Goal: Entertainment & Leisure: Browse casually

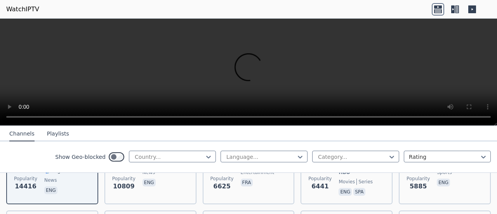
scroll to position [96, 0]
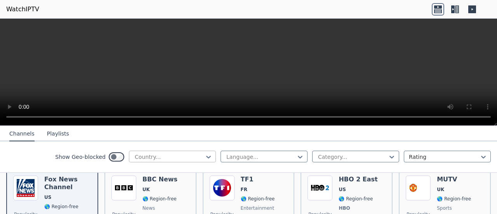
click at [165, 156] on div at bounding box center [169, 157] width 71 height 8
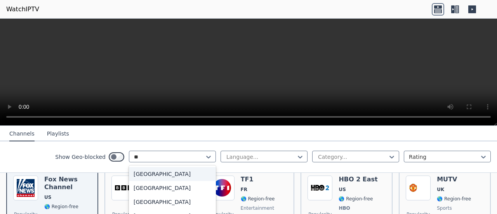
scroll to position [0, 0]
type input "***"
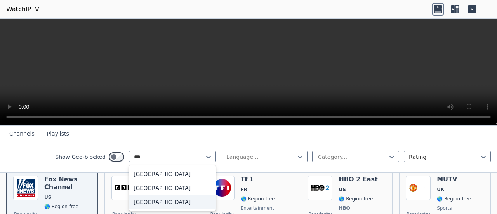
click at [174, 200] on div "[GEOGRAPHIC_DATA]" at bounding box center [172, 202] width 87 height 14
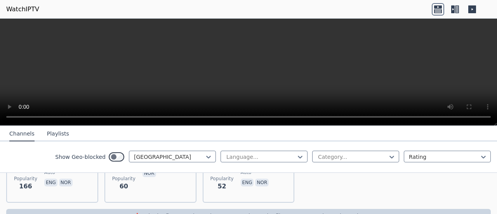
scroll to position [131, 0]
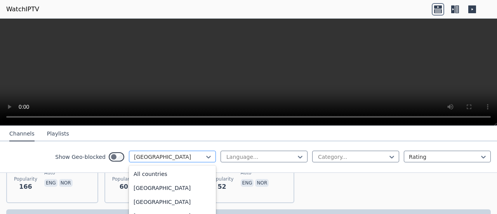
click at [197, 154] on div at bounding box center [169, 157] width 71 height 8
click at [167, 153] on div at bounding box center [169, 157] width 71 height 8
click at [169, 154] on div at bounding box center [169, 157] width 71 height 8
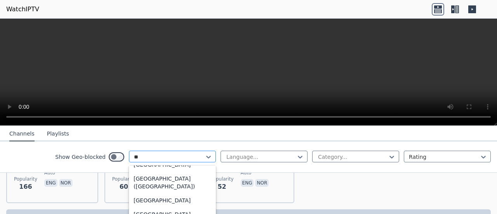
scroll to position [0, 0]
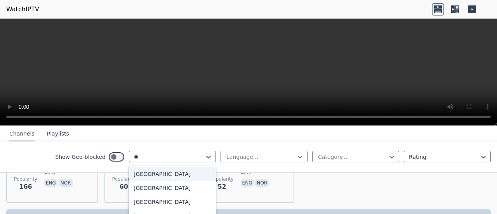
type input "*"
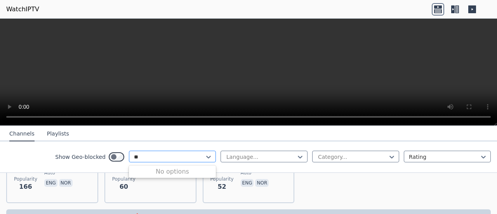
type input "*"
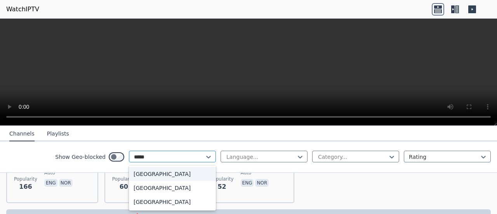
type input "******"
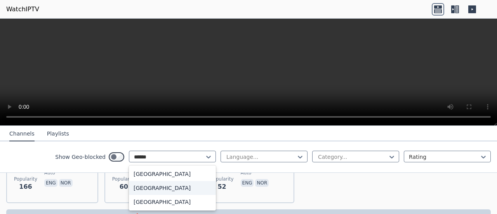
click at [171, 188] on div "[GEOGRAPHIC_DATA]" at bounding box center [172, 188] width 87 height 14
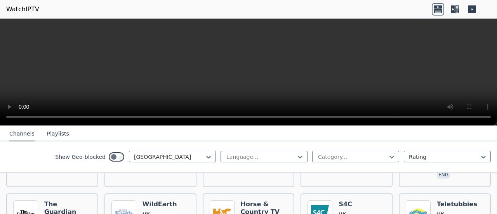
scroll to position [314, 0]
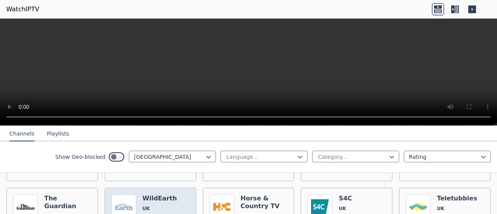
click at [153, 195] on h6 "WildEarth" at bounding box center [160, 199] width 35 height 8
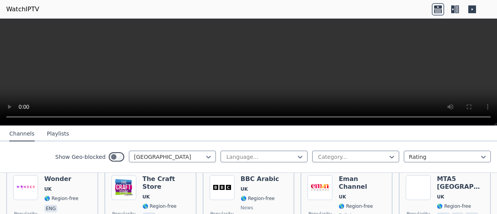
scroll to position [562, 0]
click at [343, 150] on div "Show Geo-blocked [GEOGRAPHIC_DATA] Language... Category... Rating" at bounding box center [248, 156] width 497 height 31
click at [341, 152] on div "Category..." at bounding box center [355, 157] width 87 height 12
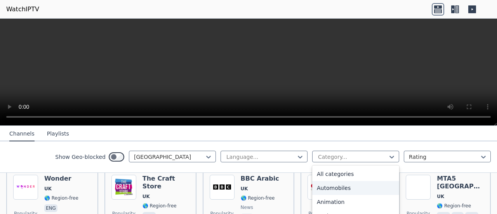
scroll to position [0, 0]
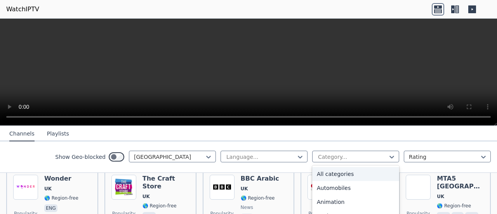
click at [350, 174] on div "All categories" at bounding box center [355, 174] width 87 height 14
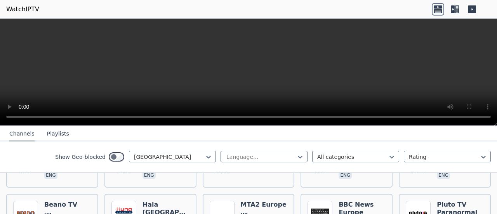
scroll to position [255, 0]
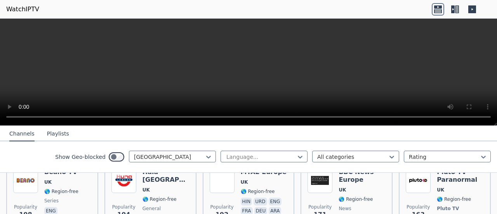
click at [455, 13] on icon at bounding box center [455, 9] width 12 height 12
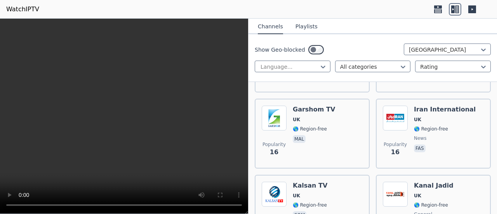
scroll to position [2804, 0]
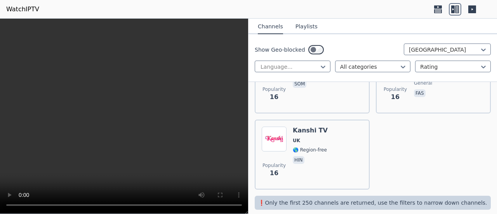
click at [372, 199] on p "❗️Only the first 250 channels are returned, use the filters to narrow down chan…" at bounding box center [373, 203] width 230 height 8
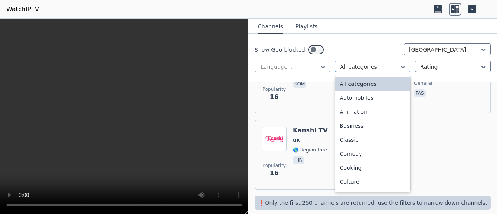
click at [338, 66] on div "All categories" at bounding box center [373, 67] width 76 height 12
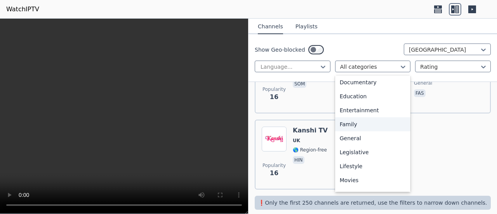
scroll to position [114, 0]
click at [360, 113] on div "Entertainment" at bounding box center [373, 110] width 76 height 14
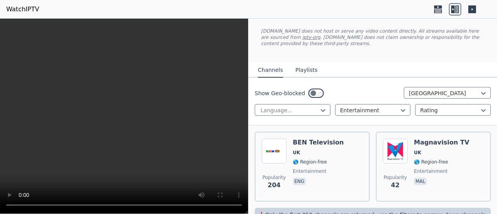
scroll to position [61, 0]
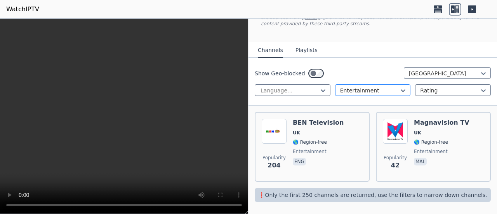
click at [366, 87] on div at bounding box center [369, 91] width 59 height 8
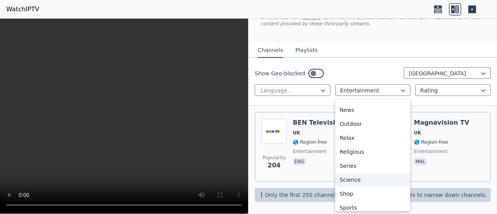
scroll to position [268, 0]
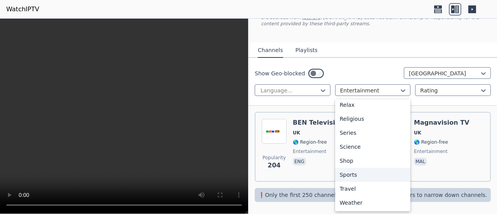
click at [364, 173] on div "Sports" at bounding box center [373, 175] width 76 height 14
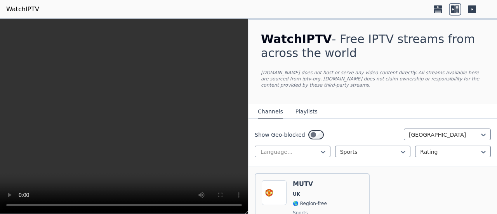
scroll to position [61, 0]
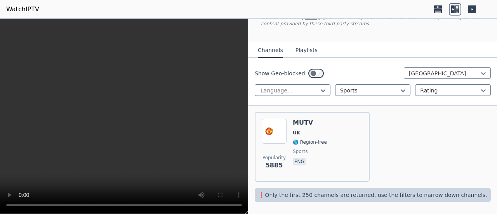
click at [21, 10] on link "WatchIPTV" at bounding box center [22, 9] width 33 height 9
